Goal: Find contact information: Find contact information

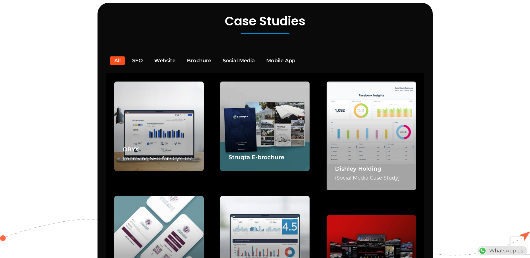
scroll to position [0, 147]
click at [139, 56] on button "SEO" at bounding box center [137, 60] width 19 height 8
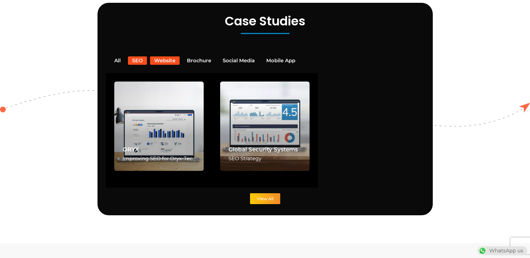
scroll to position [0, 0]
click at [171, 56] on button "Website" at bounding box center [165, 60] width 30 height 8
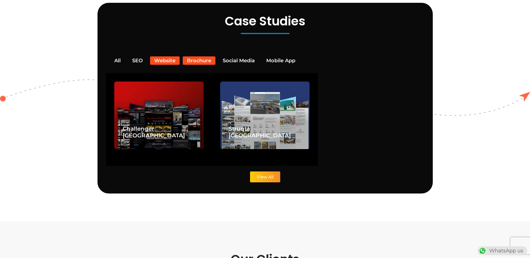
click at [193, 56] on button "Brochure" at bounding box center [199, 60] width 33 height 8
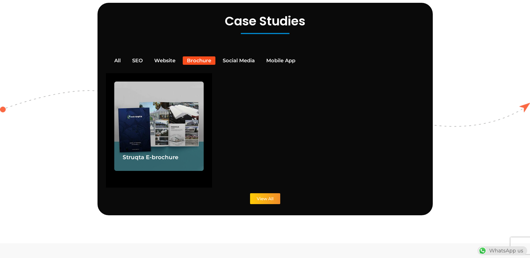
scroll to position [0, 147]
click at [234, 56] on button "Social Media" at bounding box center [239, 60] width 41 height 8
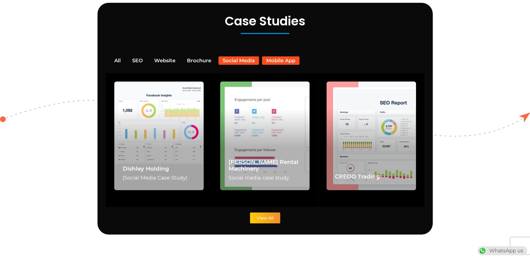
scroll to position [0, 0]
click at [278, 56] on button "Mobile App" at bounding box center [280, 60] width 37 height 8
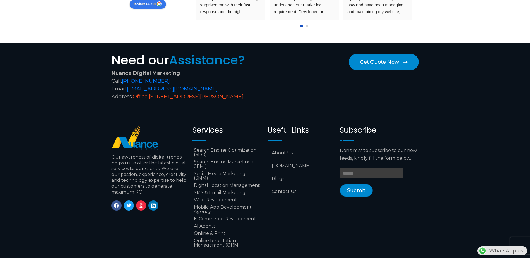
click at [221, 94] on link "Office [STREET_ADDRESS][PERSON_NAME]" at bounding box center [188, 97] width 111 height 6
